Goal: Find contact information: Find contact information

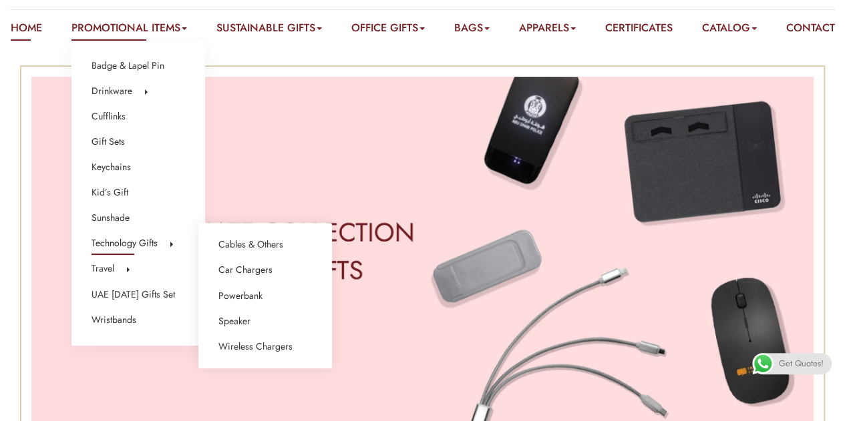
scroll to position [113, 0]
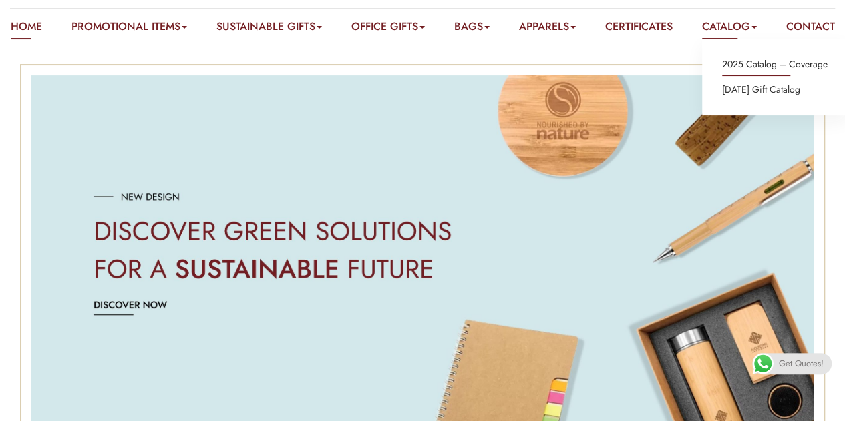
click at [755, 59] on link "2025 Catalog – Coverage" at bounding box center [775, 64] width 106 height 17
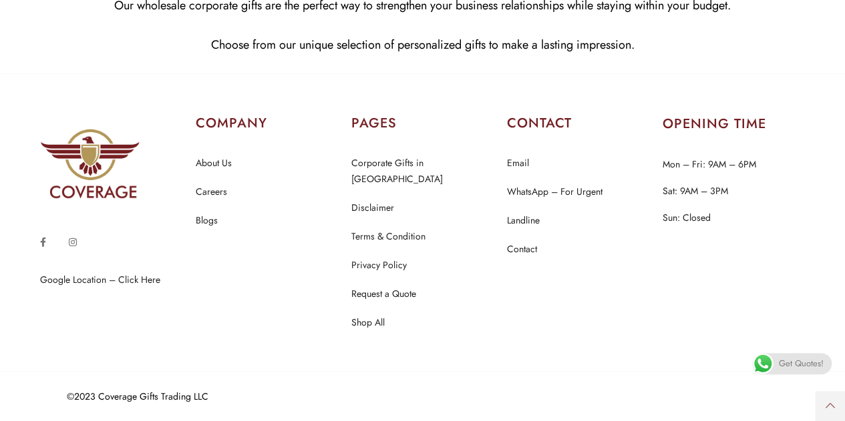
scroll to position [1459, 0]
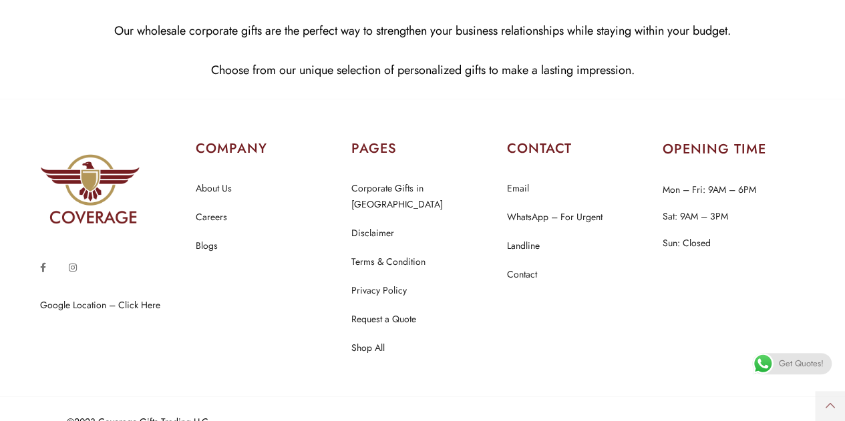
scroll to position [1261, 0]
click at [526, 272] on link "Contact" at bounding box center [522, 274] width 30 height 17
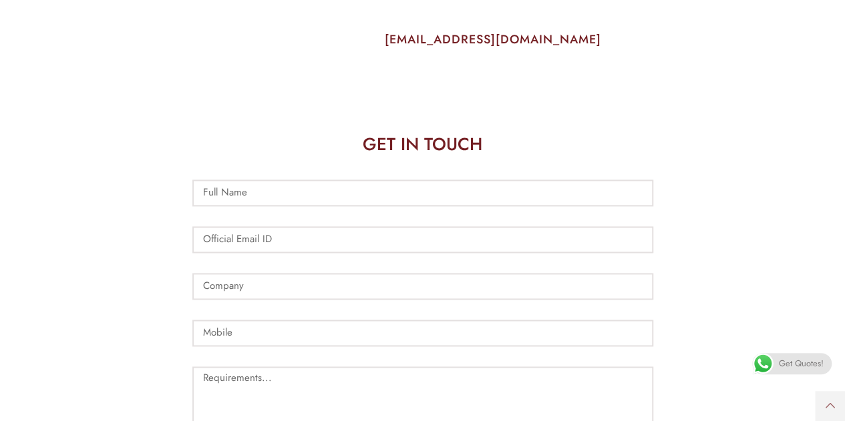
scroll to position [881, 0]
click at [329, 194] on input "Full Name" at bounding box center [422, 193] width 461 height 27
type input "A"
type input "Mohammed Adil Iqbal"
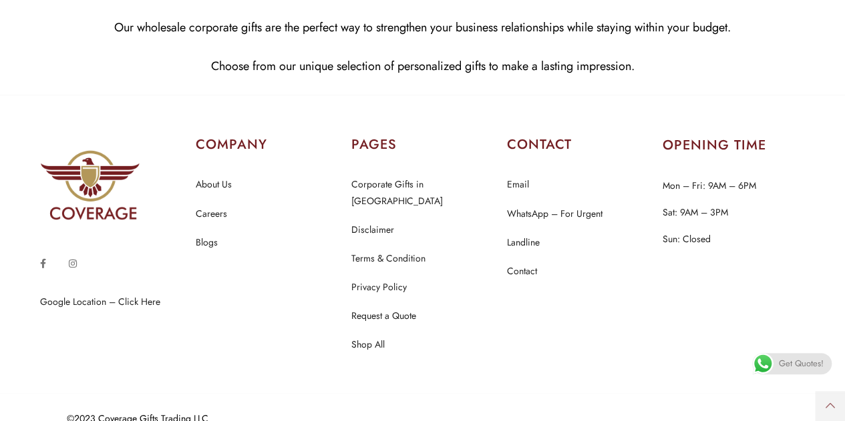
scroll to position [1595, 0]
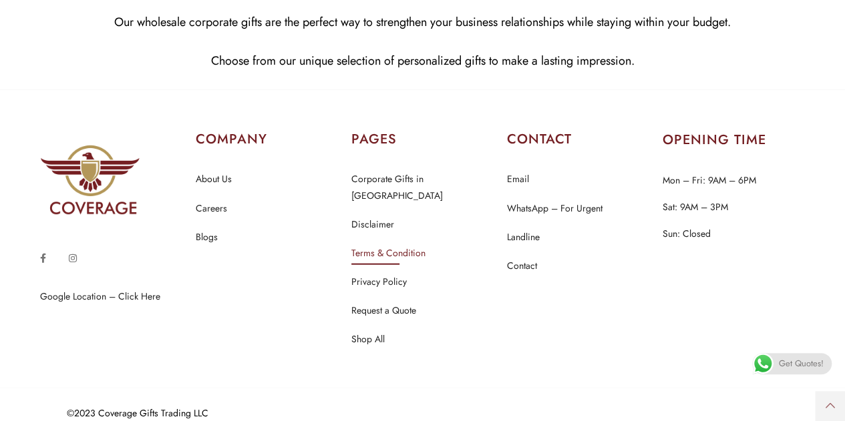
click at [365, 245] on link "Terms & Condition" at bounding box center [388, 253] width 74 height 17
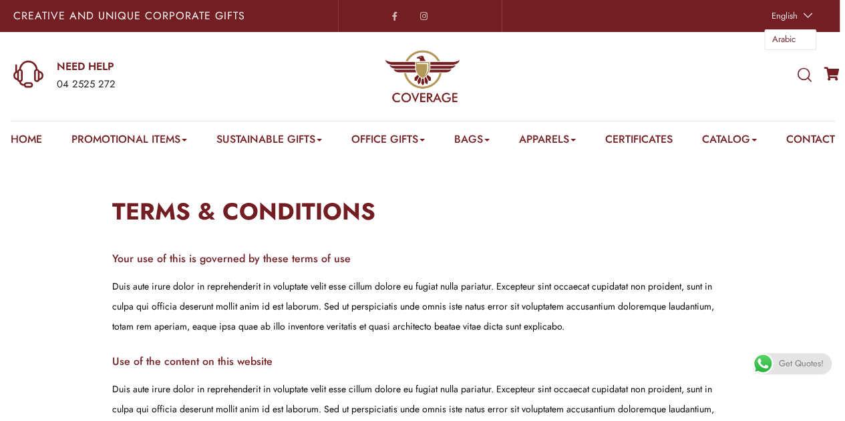
click at [788, 35] on span "Arabic" at bounding box center [783, 39] width 23 height 13
click at [790, 35] on span "Arabic" at bounding box center [783, 39] width 23 height 13
